Goal: Task Accomplishment & Management: Manage account settings

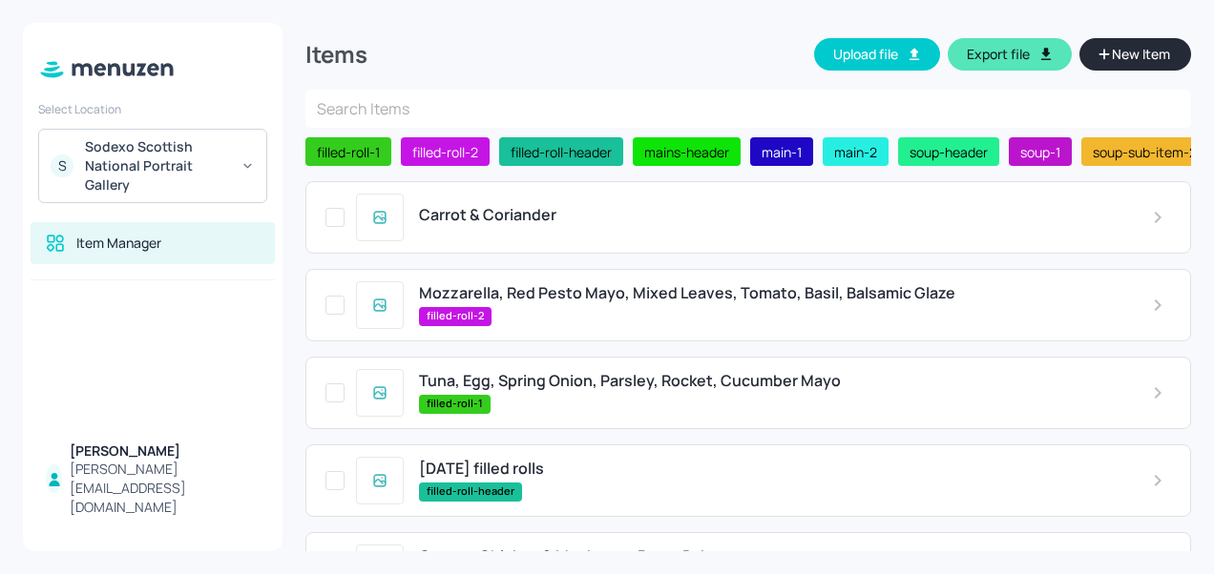
click at [483, 216] on span "Carrot & Coriander" at bounding box center [487, 215] width 137 height 18
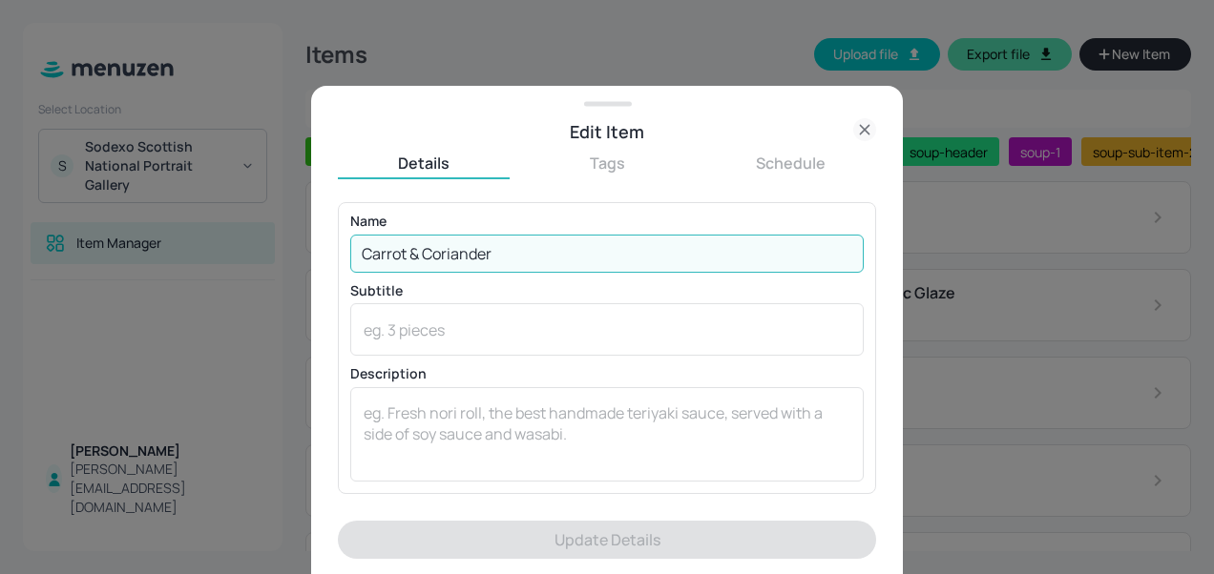
drag, startPoint x: 506, startPoint y: 247, endPoint x: 172, endPoint y: 234, distance: 334.2
click at [172, 234] on div "Edit Item Details Tags Schedule Name [PERSON_NAME] & [PERSON_NAME] ​ Subtitle x…" at bounding box center [607, 287] width 1214 height 574
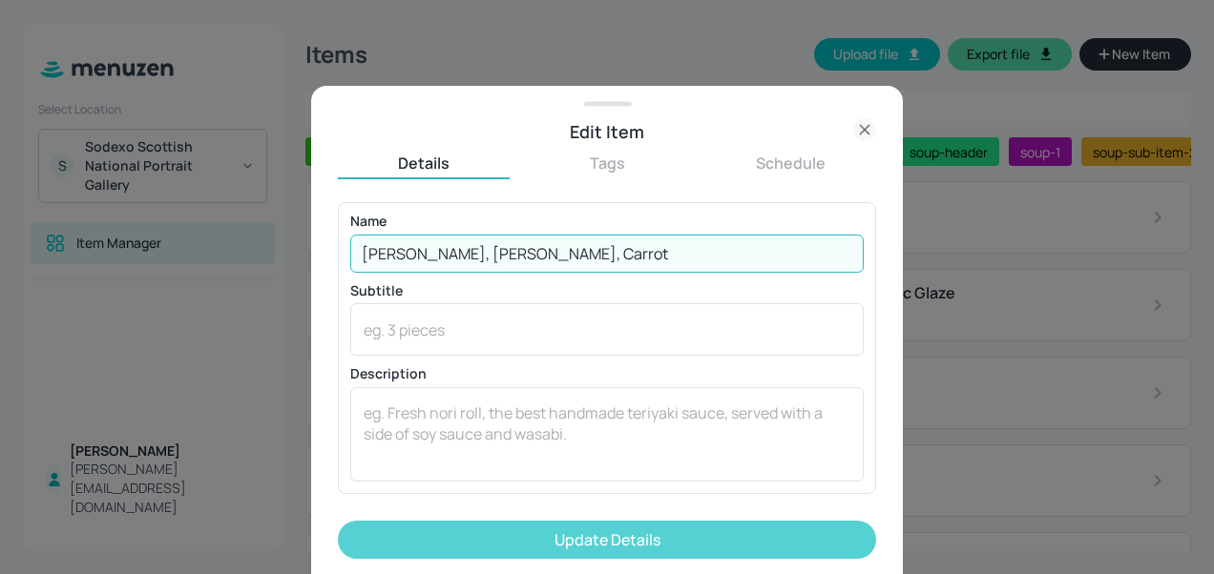
type input "[PERSON_NAME], [PERSON_NAME], Carrot"
click at [491, 534] on button "Update Details" at bounding box center [607, 540] width 538 height 38
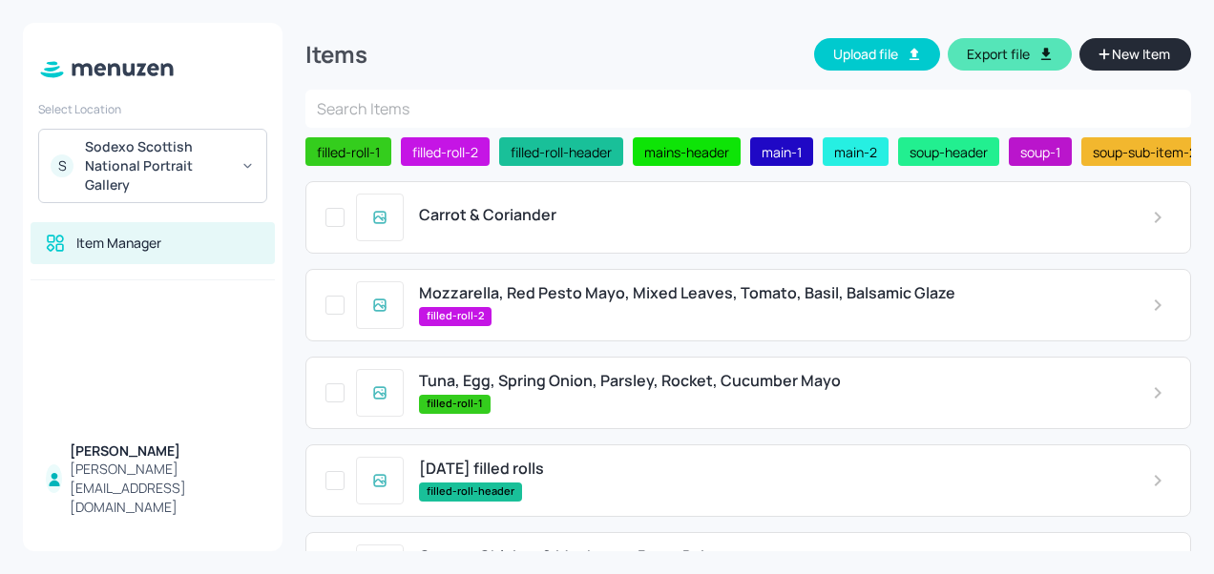
click at [506, 224] on span "Carrot & Coriander" at bounding box center [487, 215] width 137 height 18
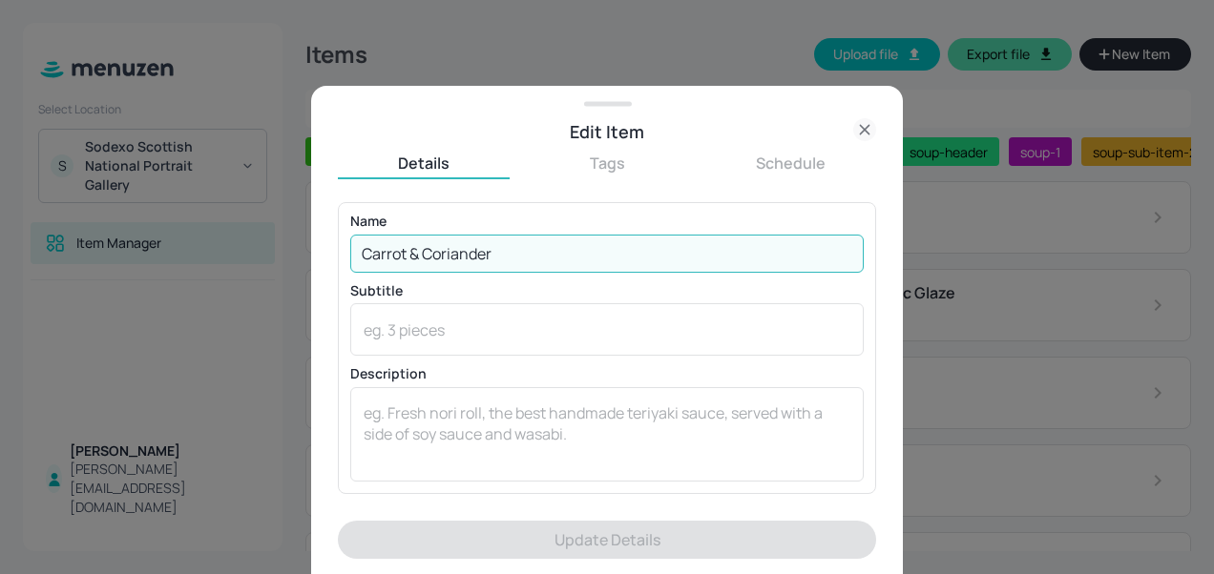
drag, startPoint x: 488, startPoint y: 254, endPoint x: 281, endPoint y: 256, distance: 207.0
click at [281, 256] on div "Edit Item Details Tags Schedule Name [PERSON_NAME] & [PERSON_NAME] ​ Subtitle x…" at bounding box center [607, 287] width 1214 height 574
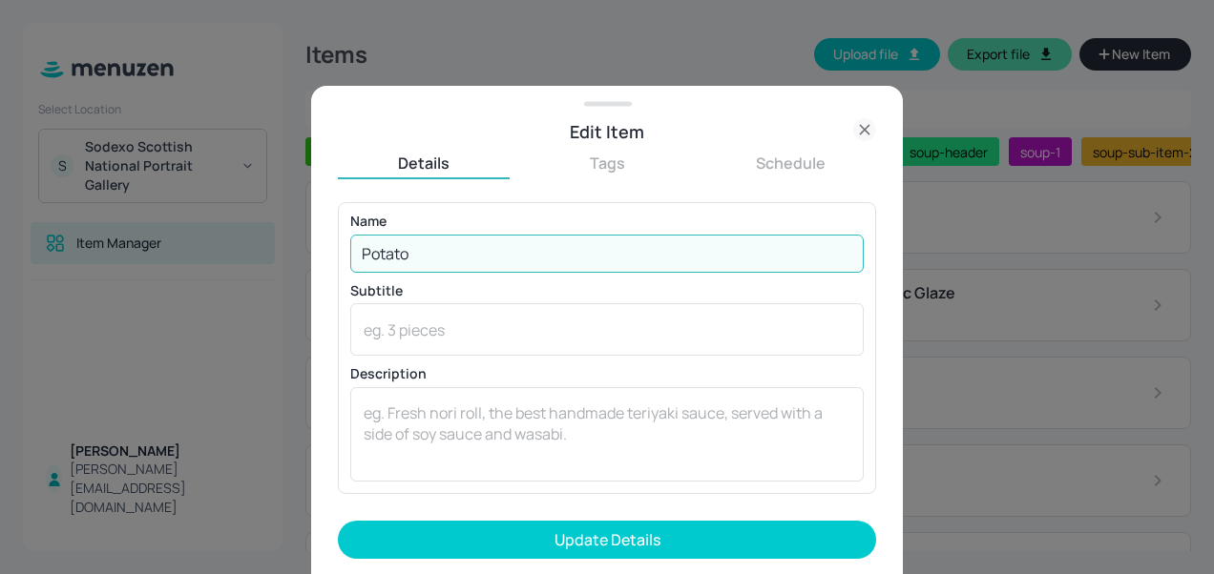
type input "[PERSON_NAME], [PERSON_NAME], Carrot"
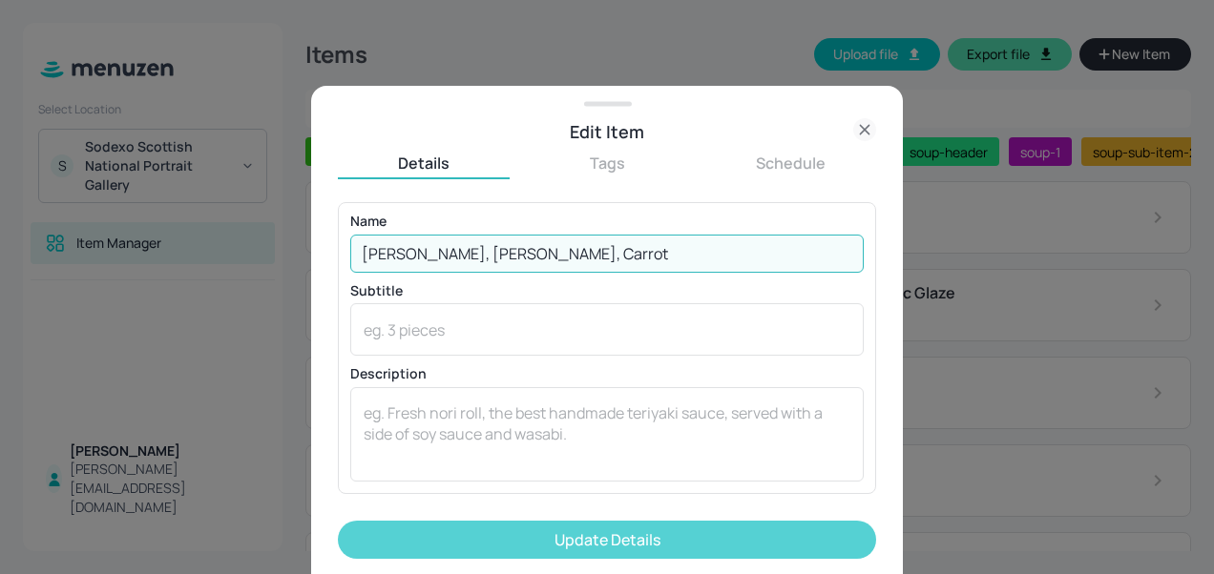
click at [486, 527] on button "Update Details" at bounding box center [607, 540] width 538 height 38
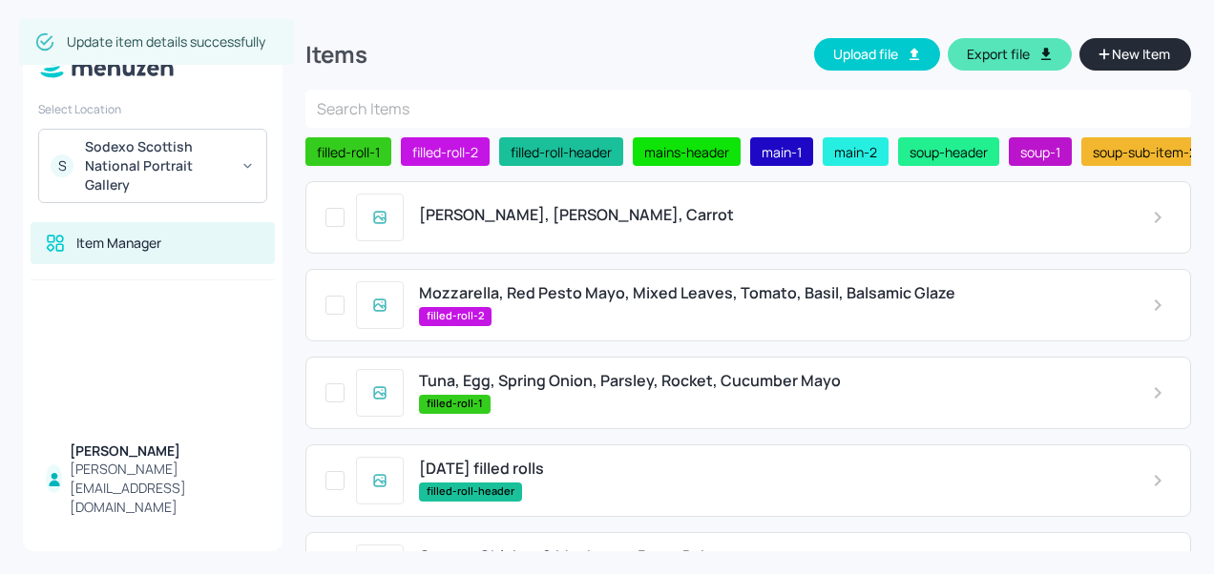
click at [539, 314] on div "filled-roll-2" at bounding box center [770, 316] width 702 height 19
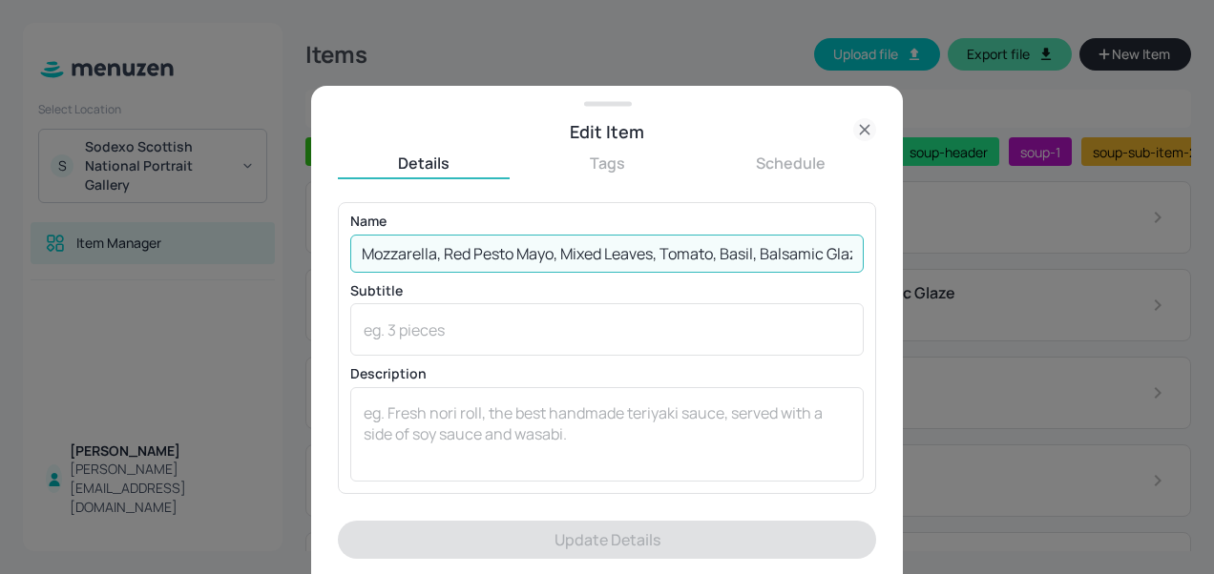
scroll to position [0, 23]
drag, startPoint x: 366, startPoint y: 258, endPoint x: 885, endPoint y: 284, distance: 519.7
click at [885, 284] on div "Edit Item Details Tags Schedule Name Mozzarella, Red Pesto Mayo, Mixed Leaves, …" at bounding box center [607, 330] width 592 height 489
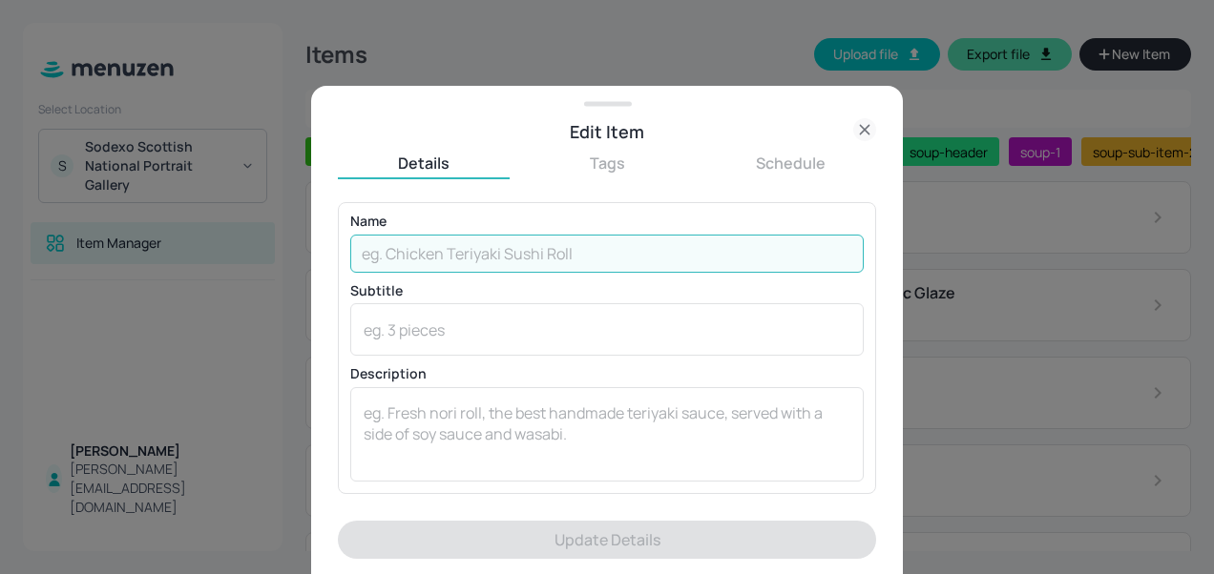
scroll to position [0, 0]
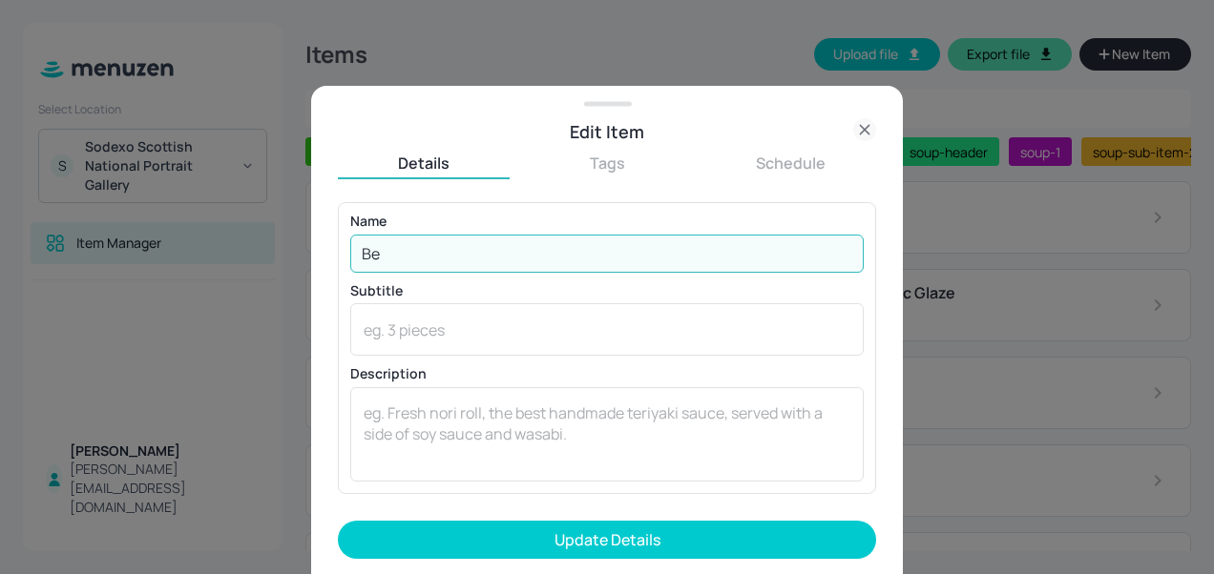
click at [593, 256] on input "Be" at bounding box center [606, 254] width 513 height 38
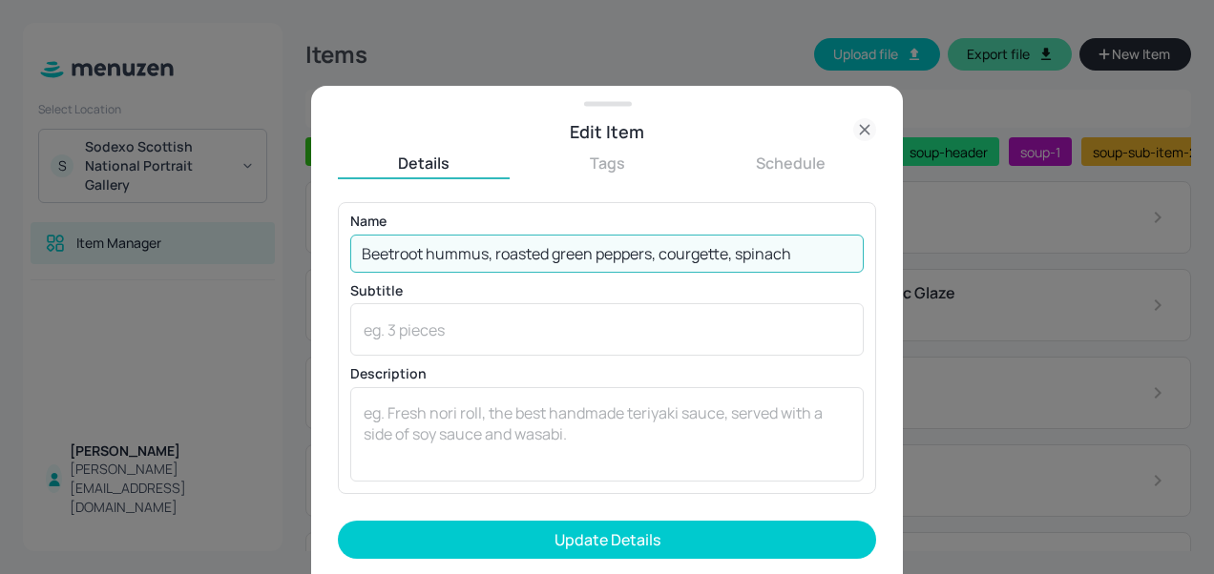
click at [653, 254] on input "Beetroot hummus, roasted green peppers, courgette, spinach" at bounding box center [606, 254] width 513 height 38
click at [798, 265] on input "Beetroot hummus, roasted vegetables, courgette, spinach" at bounding box center [606, 254] width 513 height 38
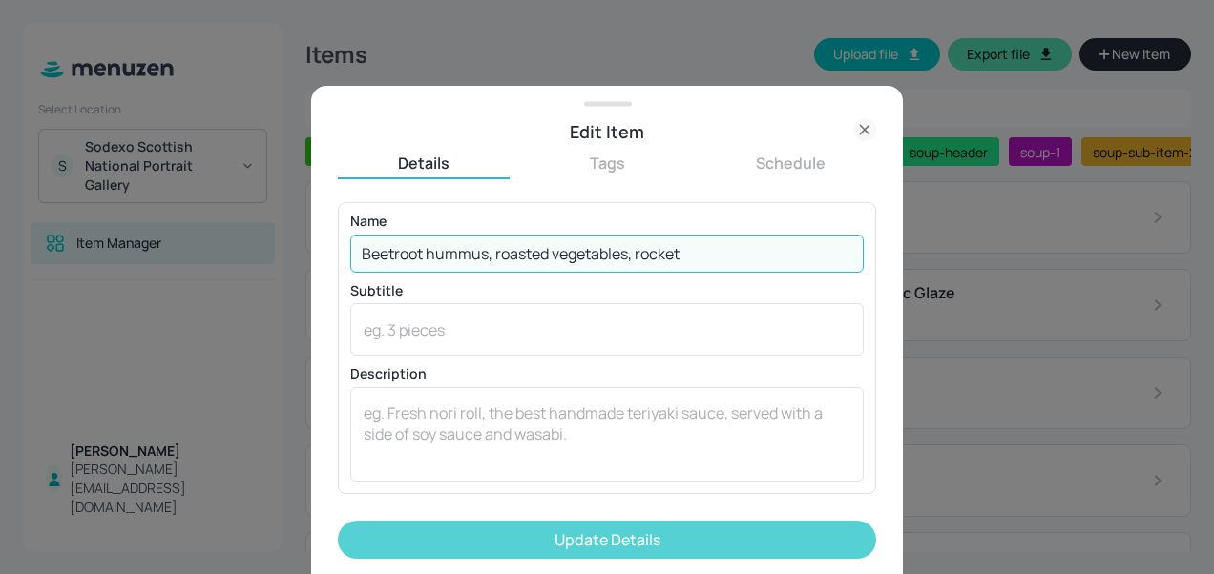
type input "Beetroot hummus, roasted vegetables, rocket"
click at [617, 541] on button "Update Details" at bounding box center [607, 540] width 538 height 38
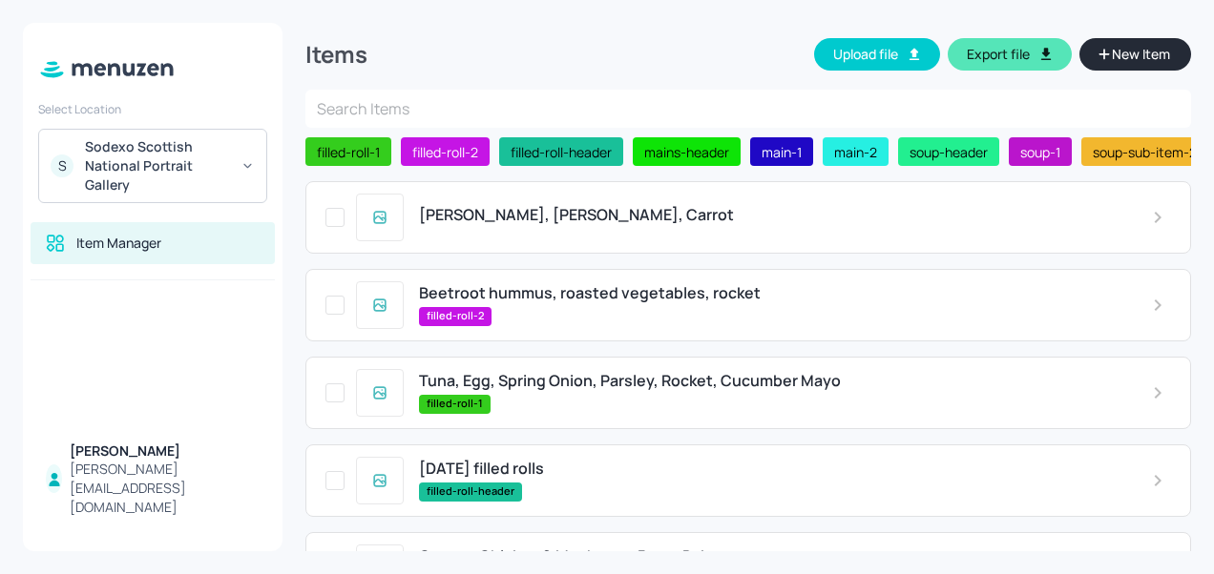
click at [595, 315] on div "filled-roll-2" at bounding box center [770, 316] width 702 height 19
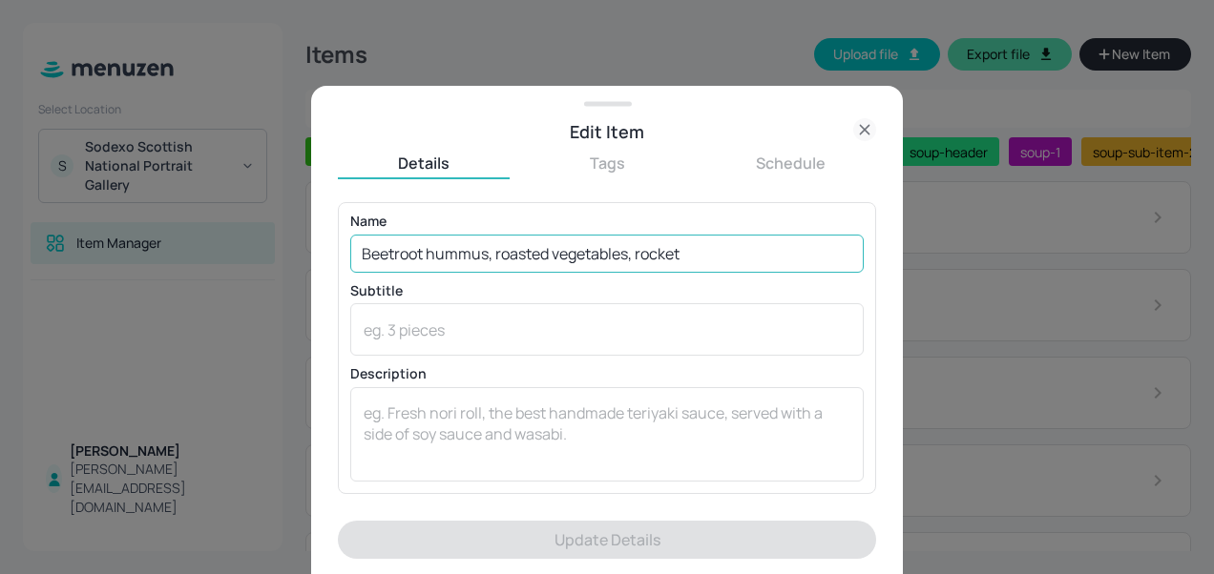
click at [500, 251] on input "Beetroot hummus, roasted vegetables, rocket" at bounding box center [606, 254] width 513 height 38
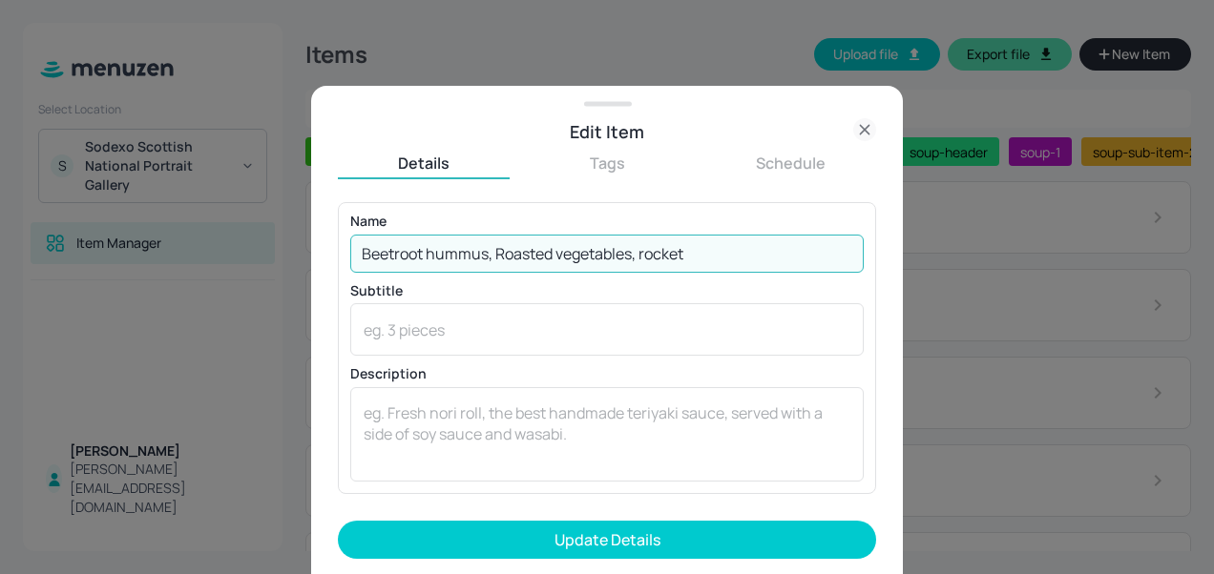
click at [646, 250] on input "Beetroot hummus, Roasted vegetables, rocket" at bounding box center [606, 254] width 513 height 38
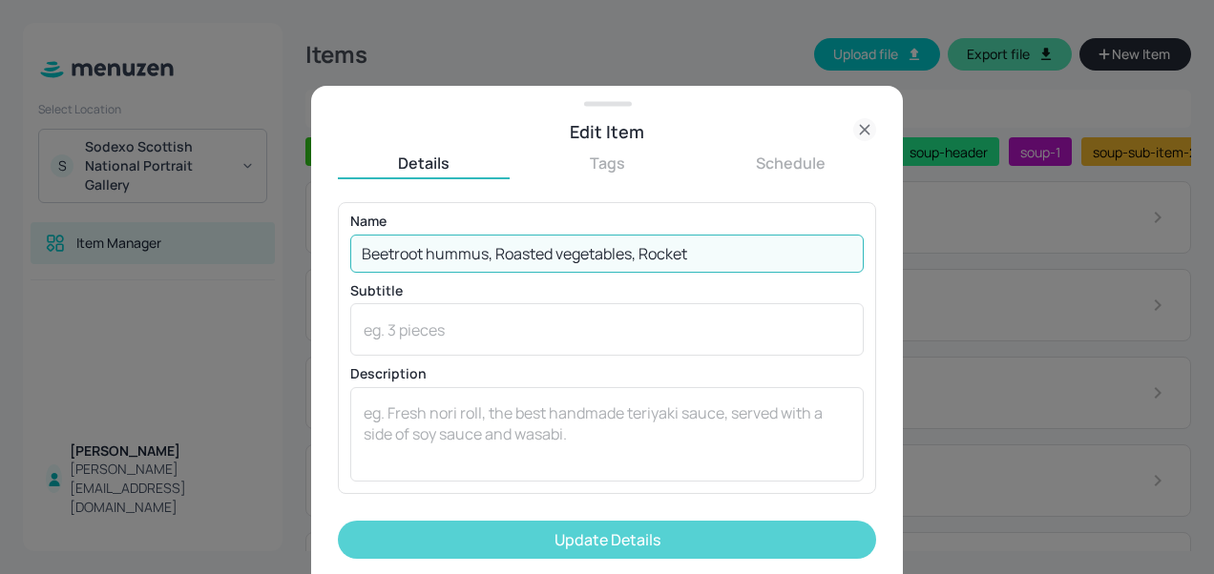
type input "Beetroot hummus, Roasted vegetables, Rocket"
click at [690, 532] on button "Update Details" at bounding box center [607, 540] width 538 height 38
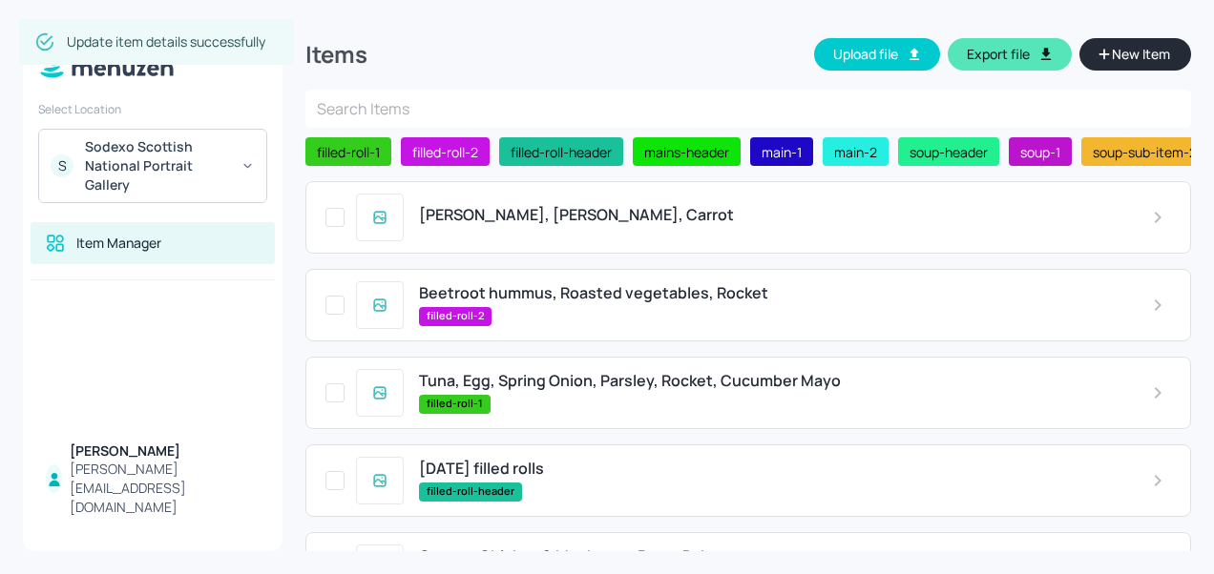
click at [642, 374] on span "Tuna, Egg, Spring Onion, Parsley, Rocket, Cucumber Mayo" at bounding box center [630, 381] width 422 height 18
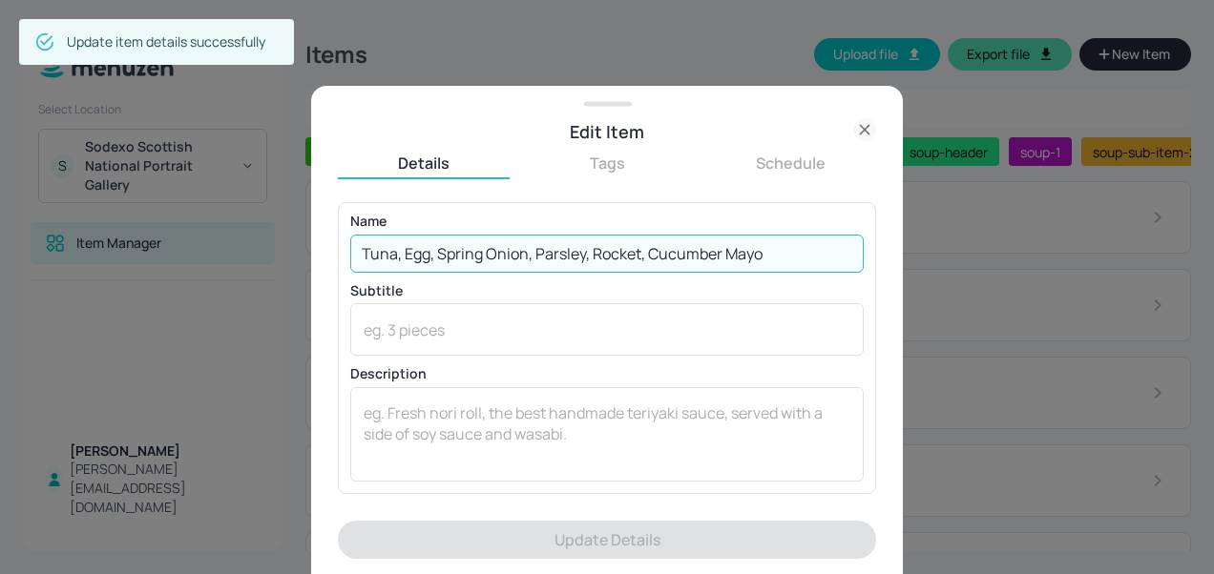
drag, startPoint x: 784, startPoint y: 254, endPoint x: 197, endPoint y: 203, distance: 589.9
click at [197, 203] on div "Edit Item Details Tags Schedule Name Tuna, Egg, Spring Onion, Parsley, Rocket, …" at bounding box center [607, 287] width 1214 height 574
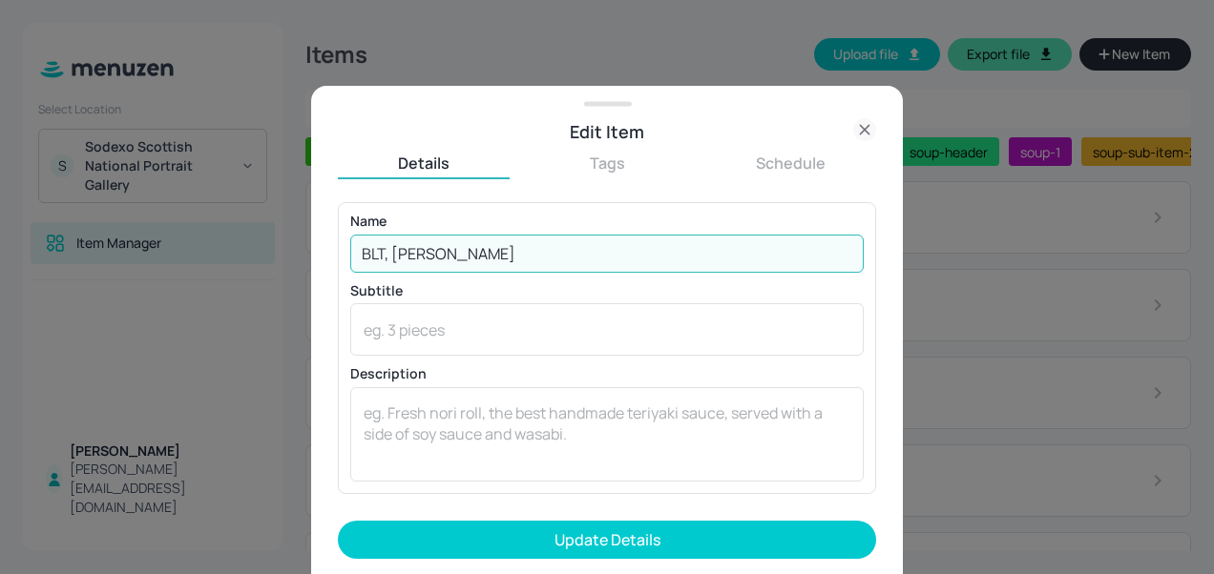
click at [525, 245] on input "BLT, Mustard MAyo" at bounding box center [606, 254] width 513 height 38
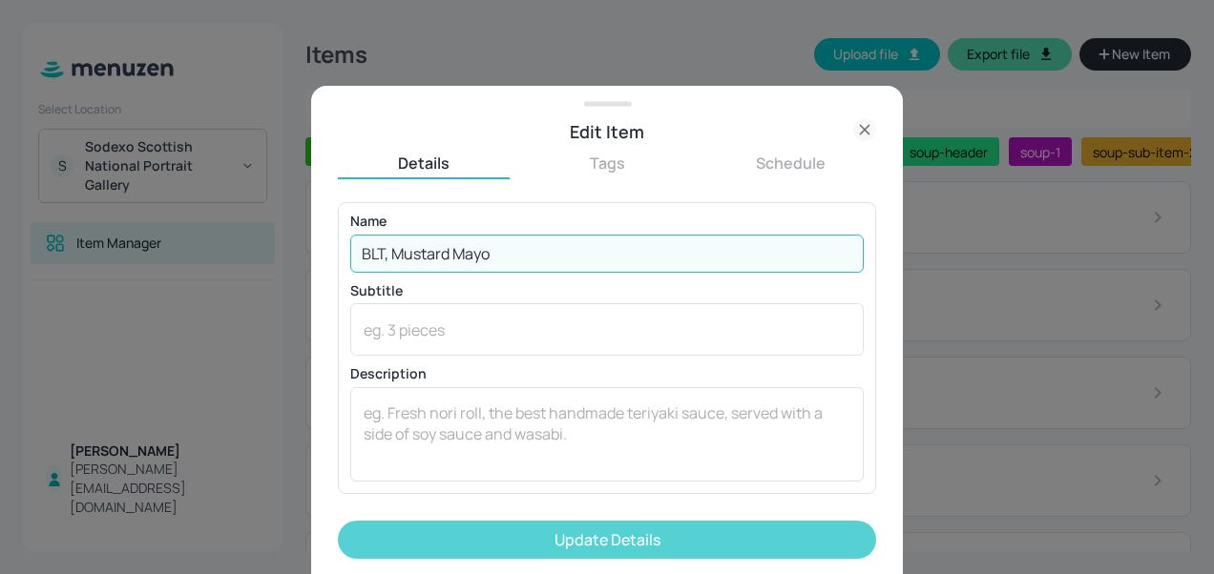
type input "BLT, Mustard Mayo"
click at [617, 536] on button "Update Details" at bounding box center [607, 540] width 538 height 38
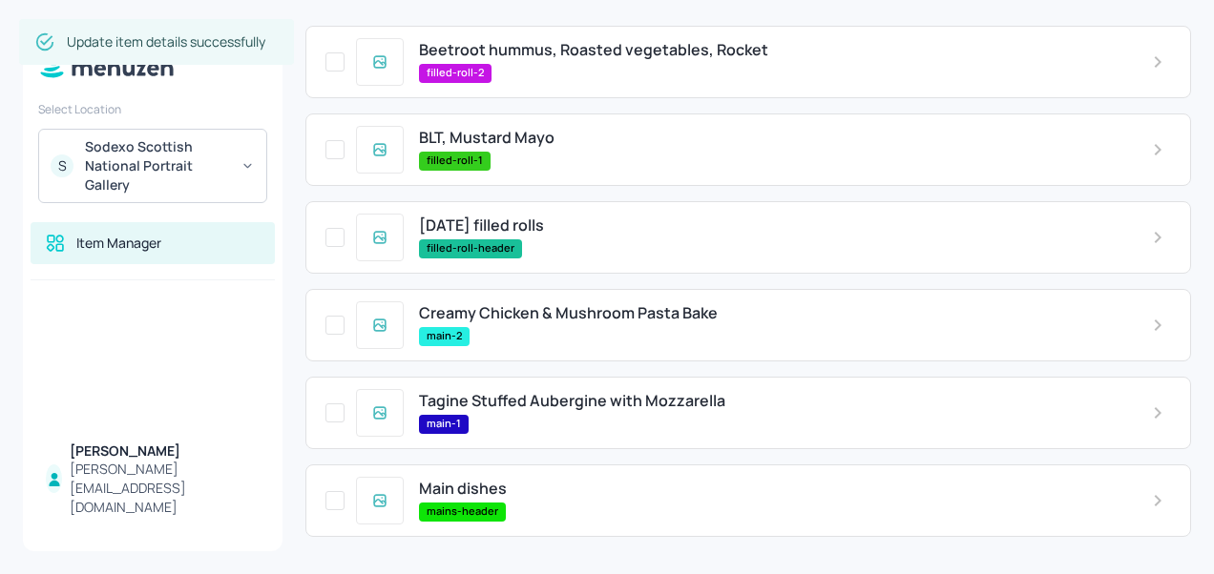
scroll to position [256, 0]
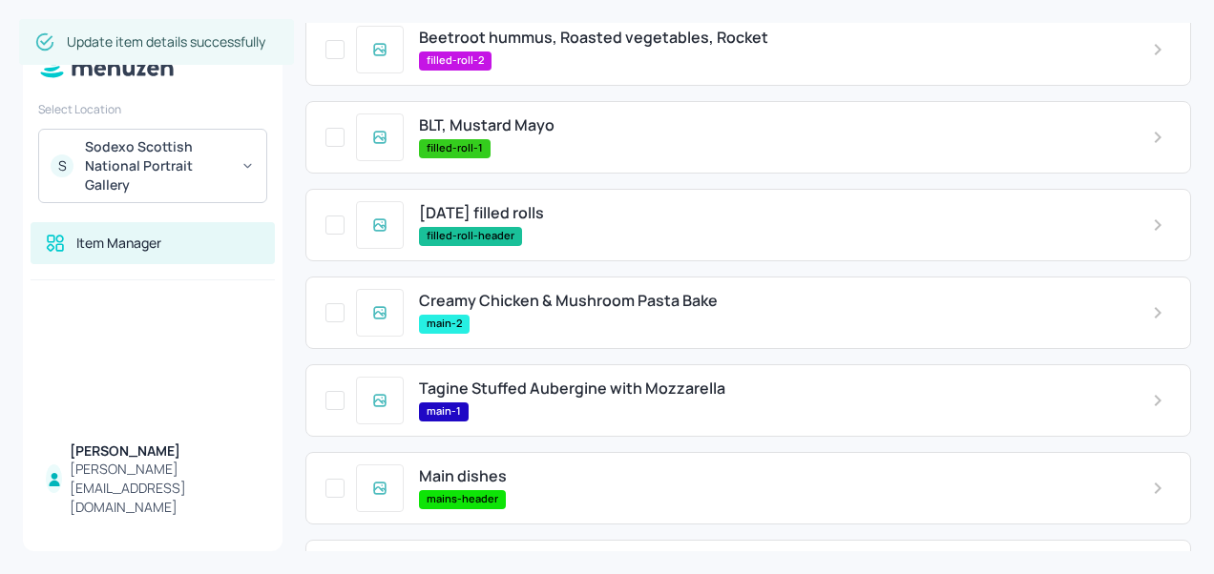
click at [526, 310] on span "Creamy Chicken & Mushroom Pasta Bake" at bounding box center [568, 301] width 299 height 18
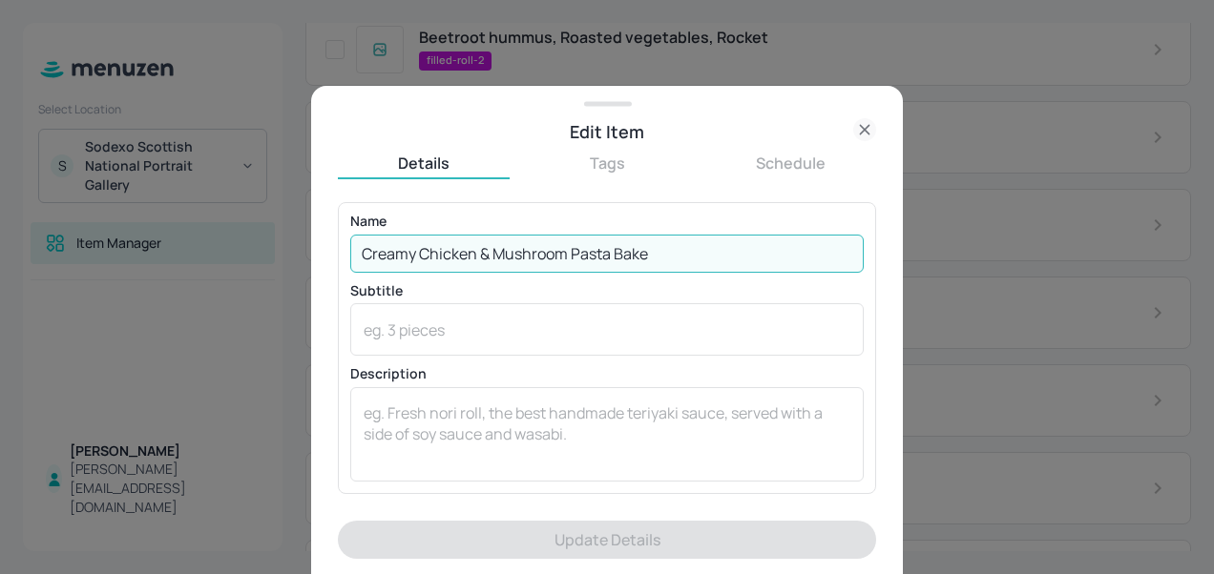
drag, startPoint x: 664, startPoint y: 251, endPoint x: 264, endPoint y: 261, distance: 399.9
click at [264, 261] on div "Edit Item Details Tags Schedule Name Creamy Chicken & Mushroom Pasta Bake ​ Sub…" at bounding box center [607, 287] width 1214 height 574
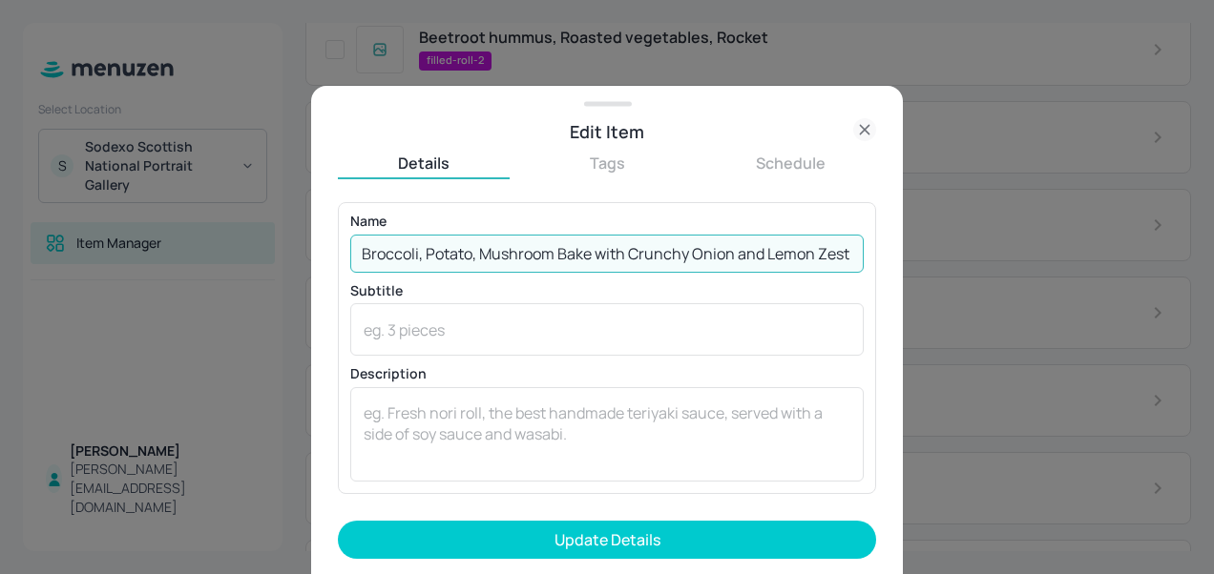
scroll to position [0, 2]
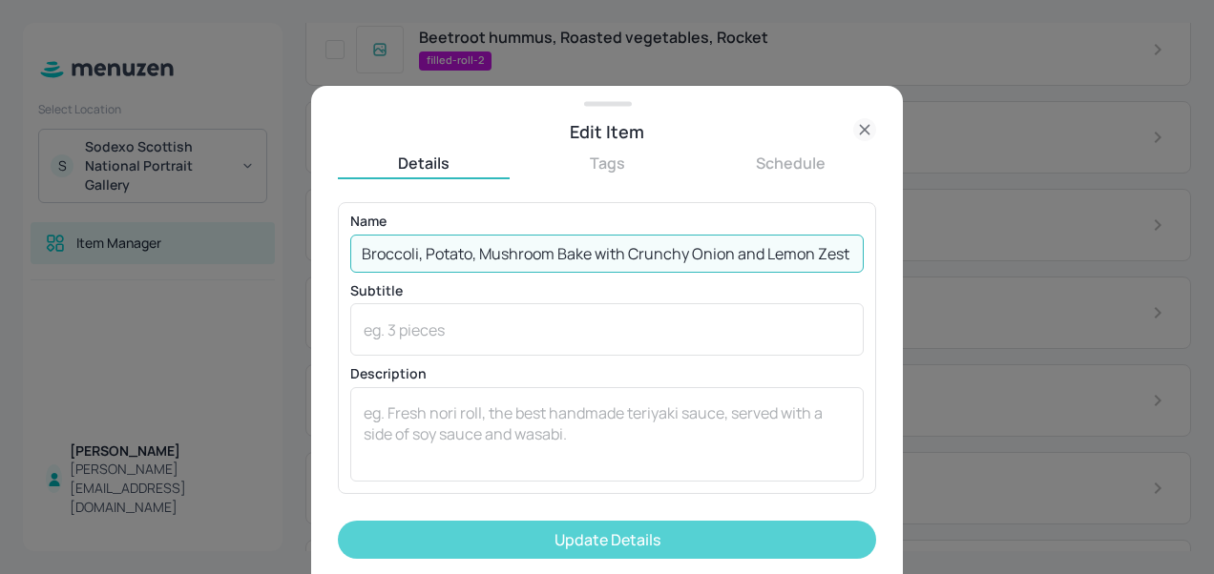
type input "Broccoli, Potato, Mushroom Bake with Crunchy Onion and Lemon Zest"
click at [622, 540] on button "Update Details" at bounding box center [607, 540] width 538 height 38
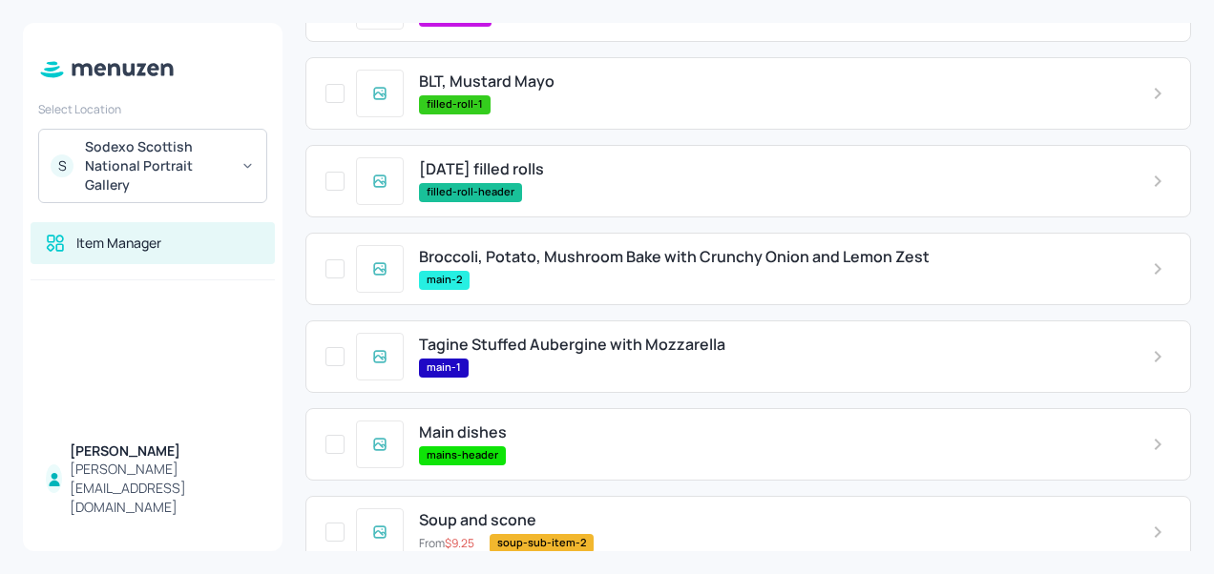
scroll to position [301, 0]
click at [689, 343] on span "Tagine Stuffed Aubergine with Mozzarella" at bounding box center [572, 344] width 306 height 18
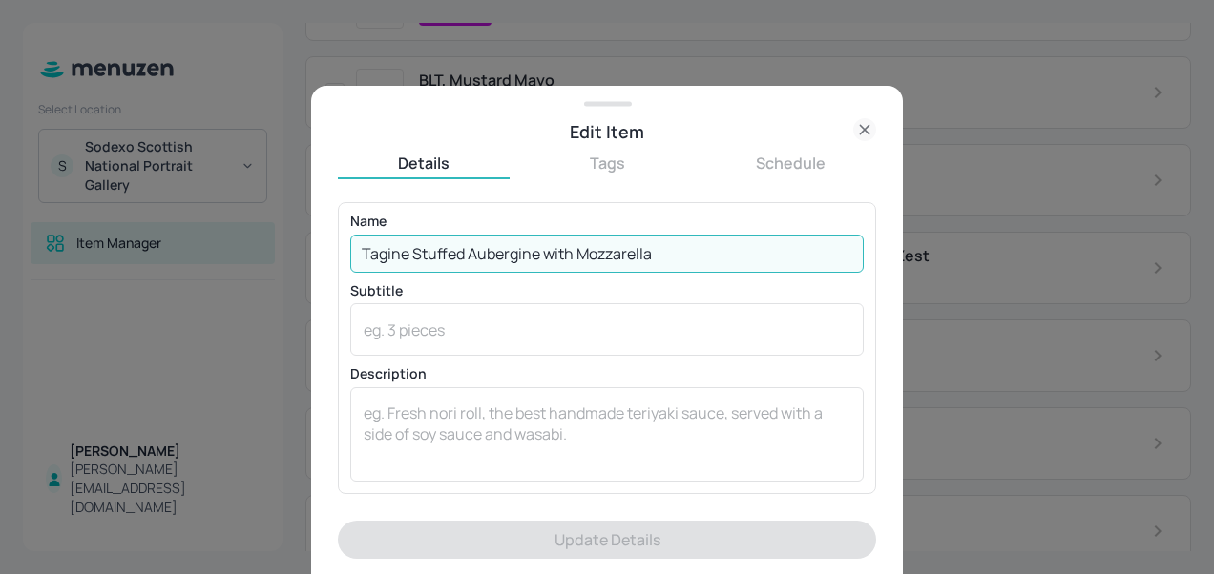
click at [674, 254] on input "Tagine Stuffed Aubergine with Mozzarella" at bounding box center [606, 254] width 513 height 38
drag, startPoint x: 677, startPoint y: 250, endPoint x: 204, endPoint y: 258, distance: 473.3
click at [204, 258] on div "Edit Item Details Tags Schedule Name Tagine Stuffed Aubergine with Mozzarella ​…" at bounding box center [607, 287] width 1214 height 574
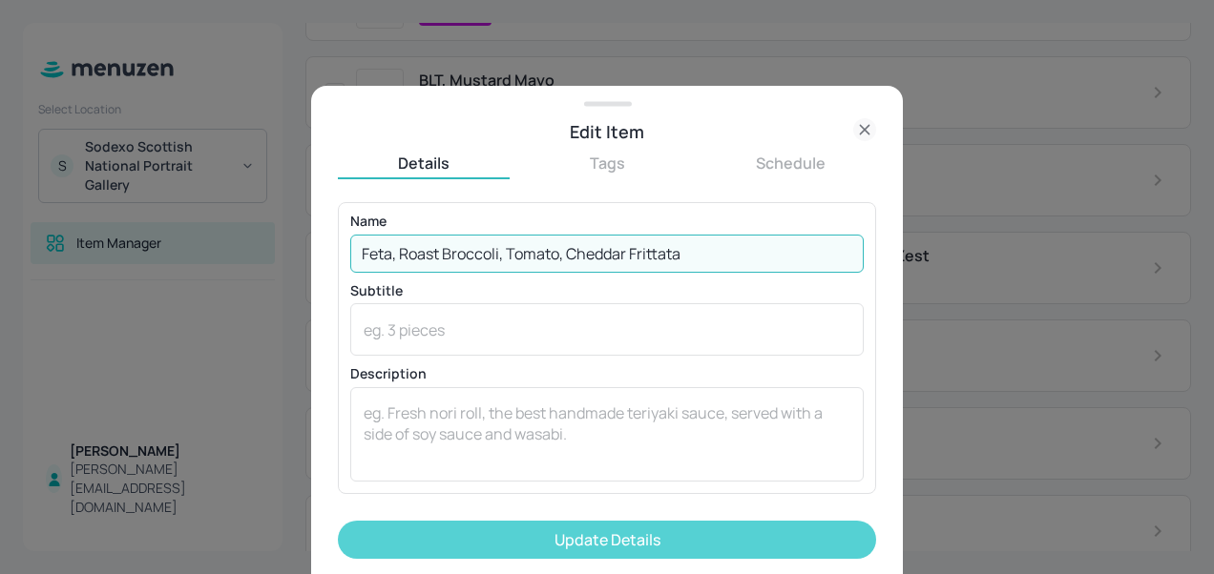
type input "Feta, Roast Broccoli, Tomato, Cheddar Frittata"
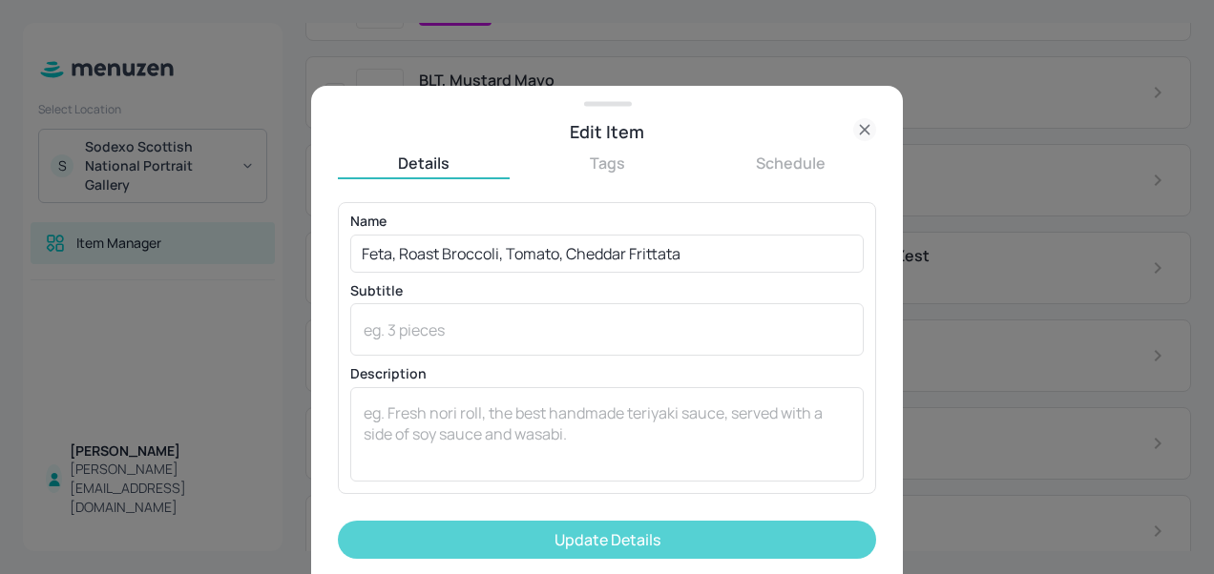
click at [532, 542] on button "Update Details" at bounding box center [607, 540] width 538 height 38
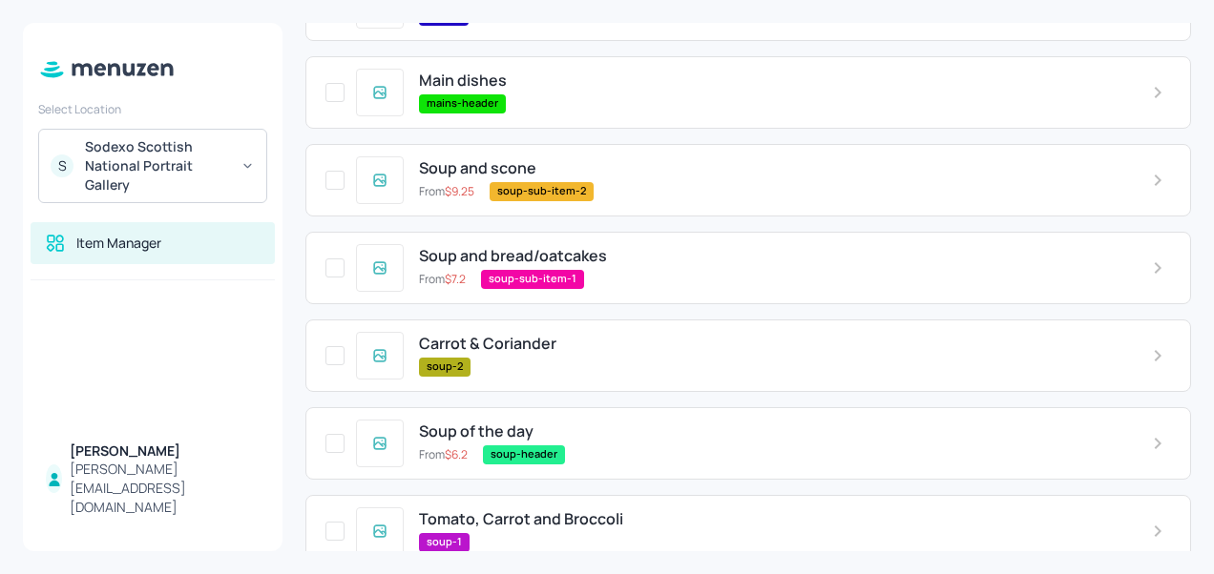
scroll to position [681, 0]
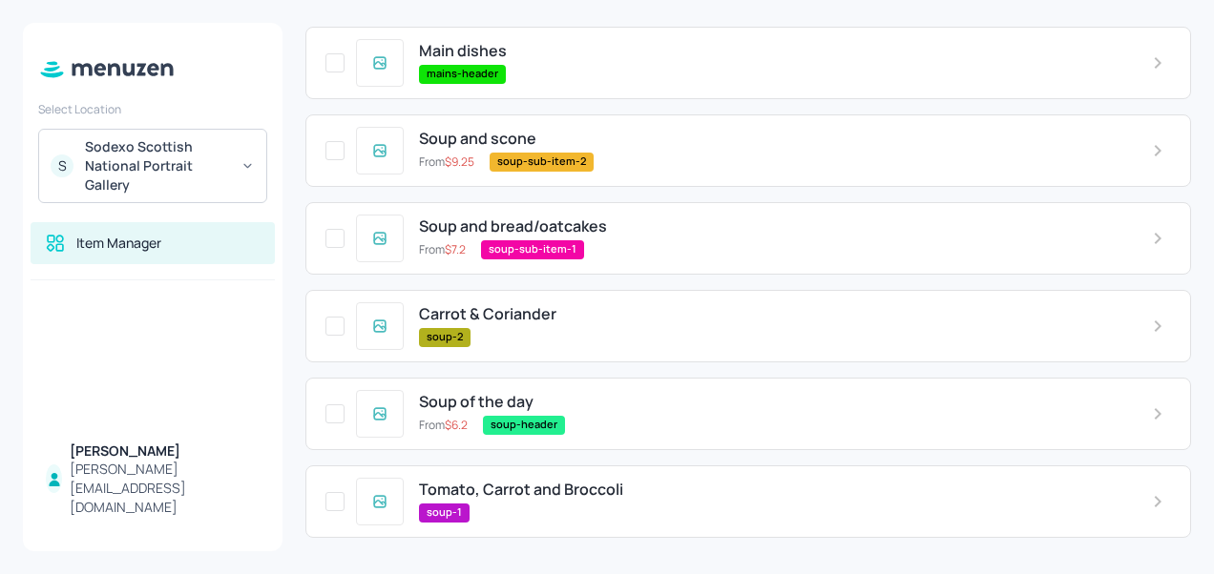
click at [536, 312] on span "Carrot & Coriander" at bounding box center [487, 314] width 137 height 18
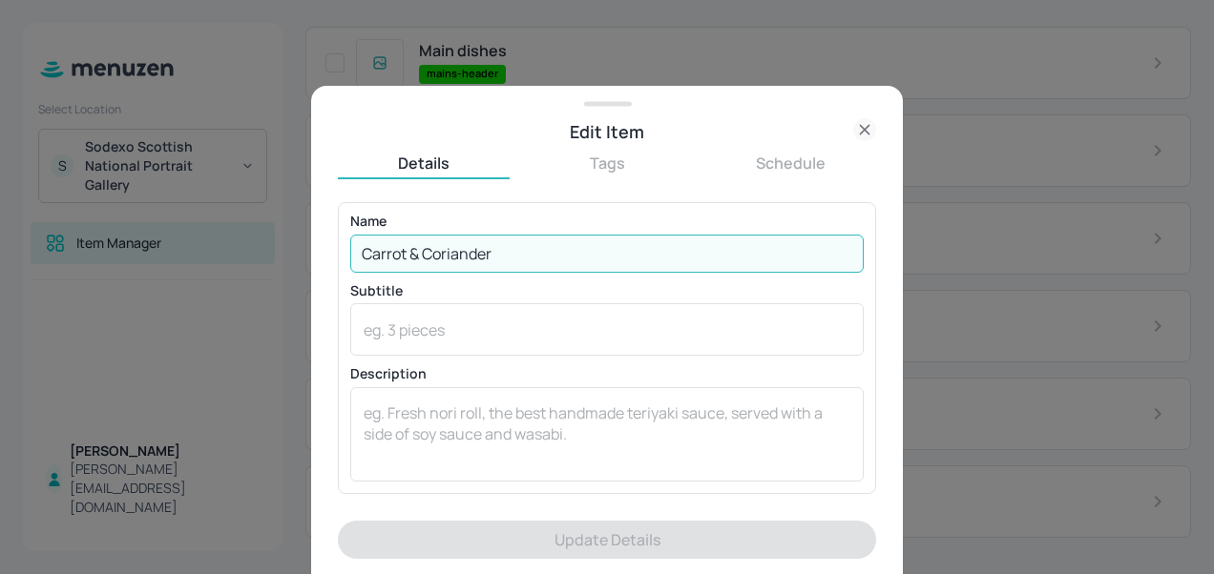
drag, startPoint x: 508, startPoint y: 241, endPoint x: 116, endPoint y: 270, distance: 392.2
click at [116, 270] on div "Edit Item Details Tags Schedule Name [PERSON_NAME] & [PERSON_NAME] ​ Subtitle x…" at bounding box center [607, 287] width 1214 height 574
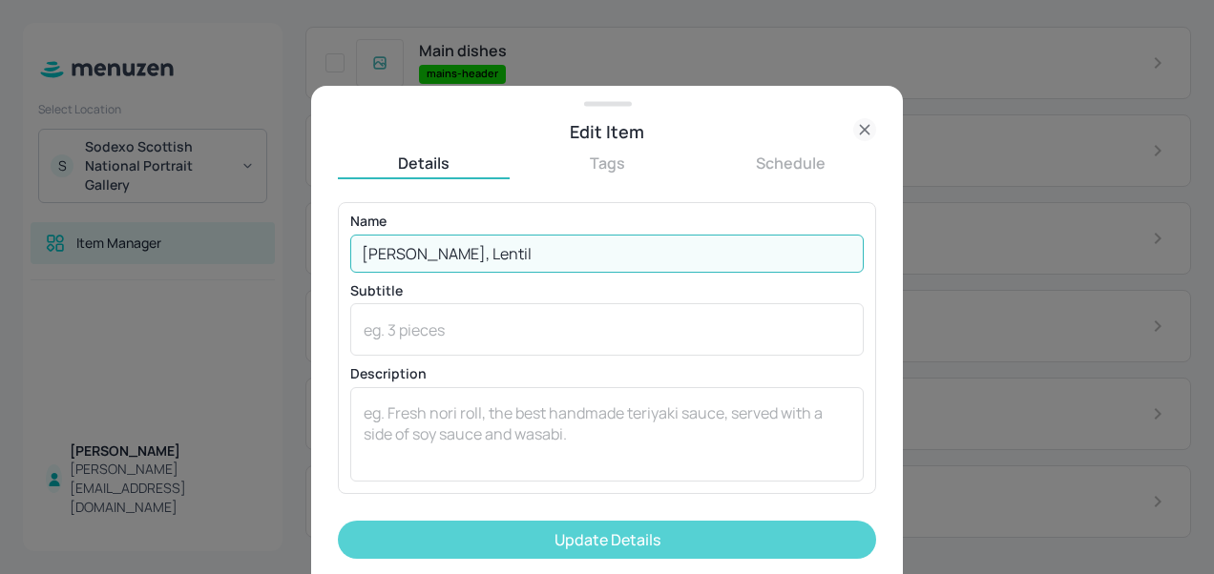
type input "Tomato, Basil, Lentil"
click at [450, 537] on button "Update Details" at bounding box center [607, 540] width 538 height 38
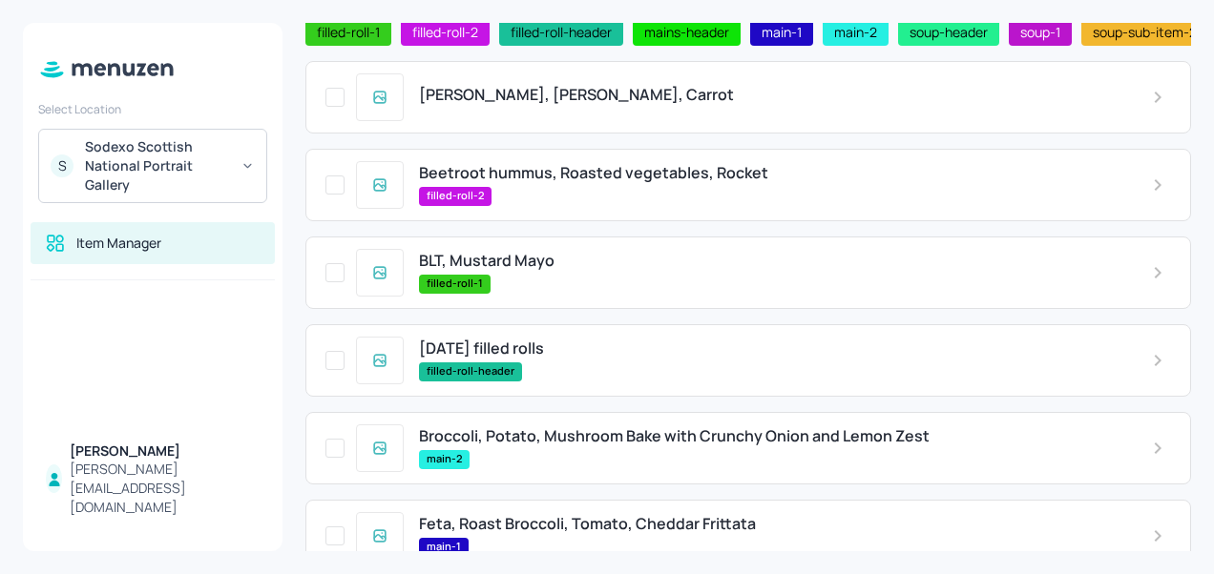
scroll to position [108, 0]
